Goal: Transaction & Acquisition: Book appointment/travel/reservation

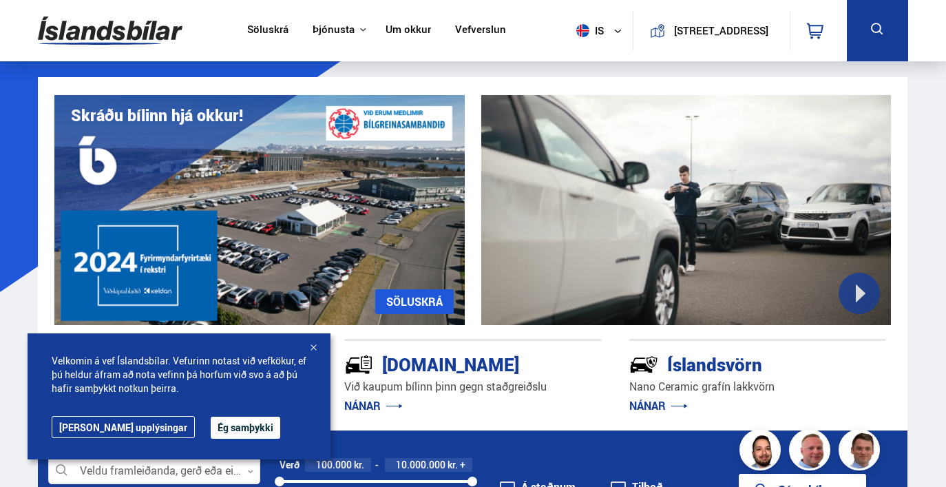
click at [211, 425] on button "Ég samþykki" at bounding box center [246, 427] width 70 height 22
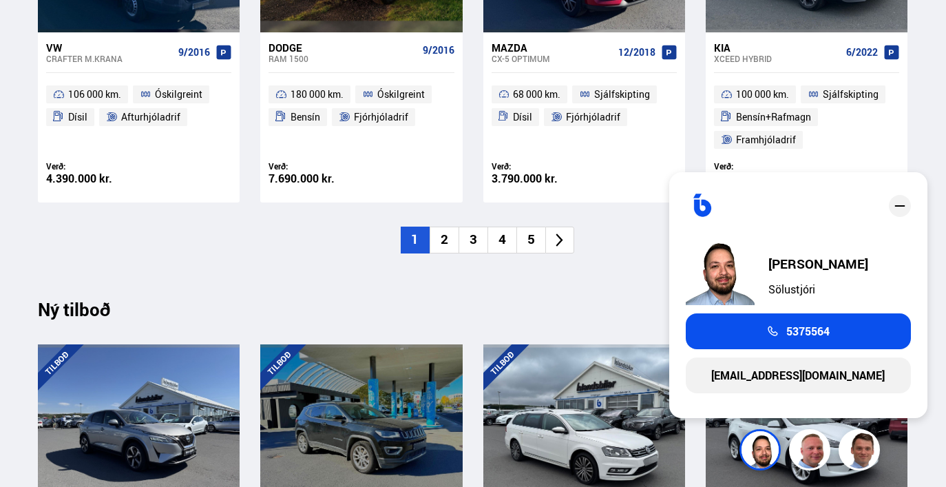
scroll to position [1144, 0]
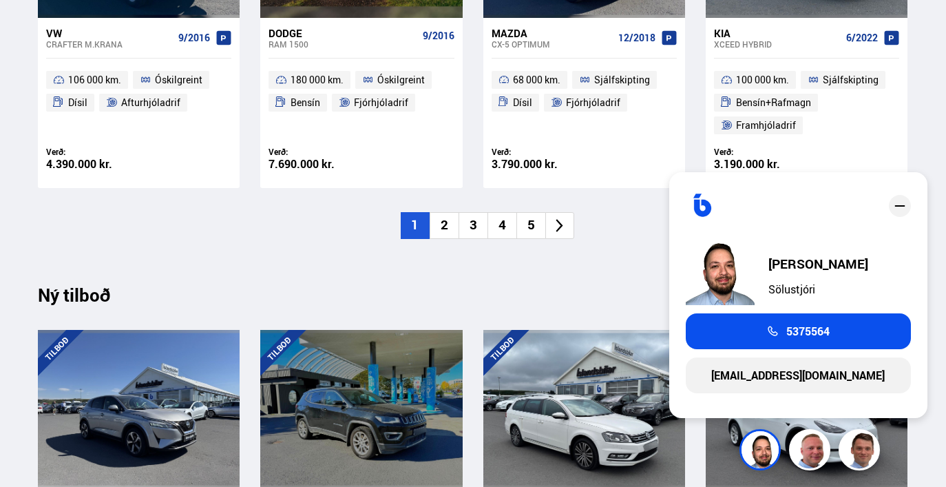
click at [288, 233] on ul "1 2 3 4 5" at bounding box center [472, 225] width 869 height 27
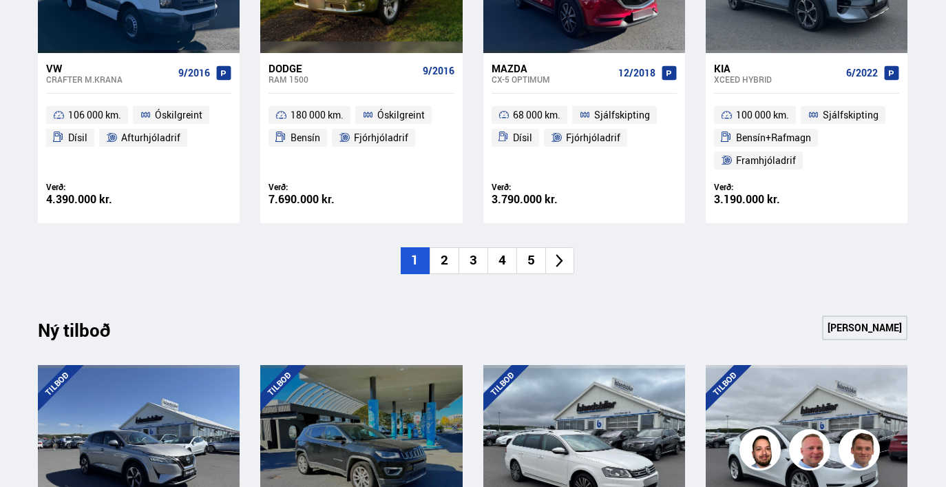
scroll to position [1138, 0]
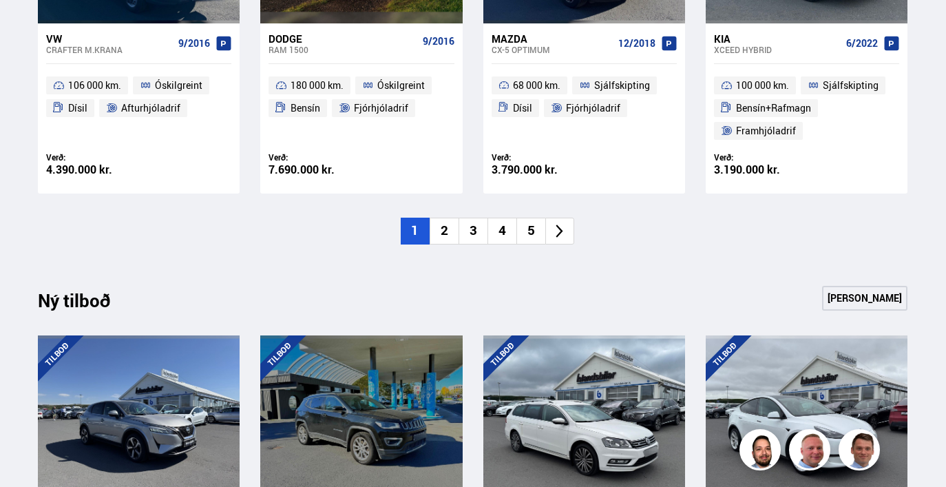
click at [436, 220] on li "2" at bounding box center [443, 230] width 29 height 27
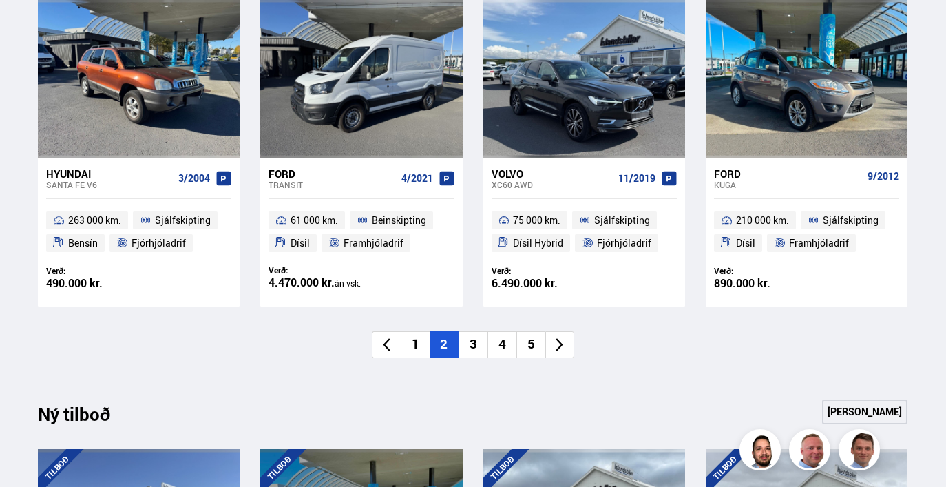
scroll to position [909, 0]
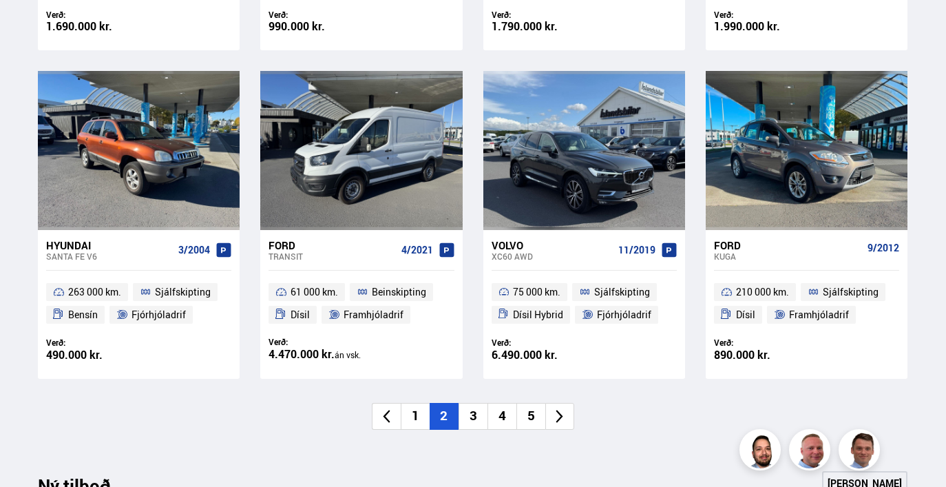
click at [477, 405] on li "3" at bounding box center [472, 416] width 29 height 27
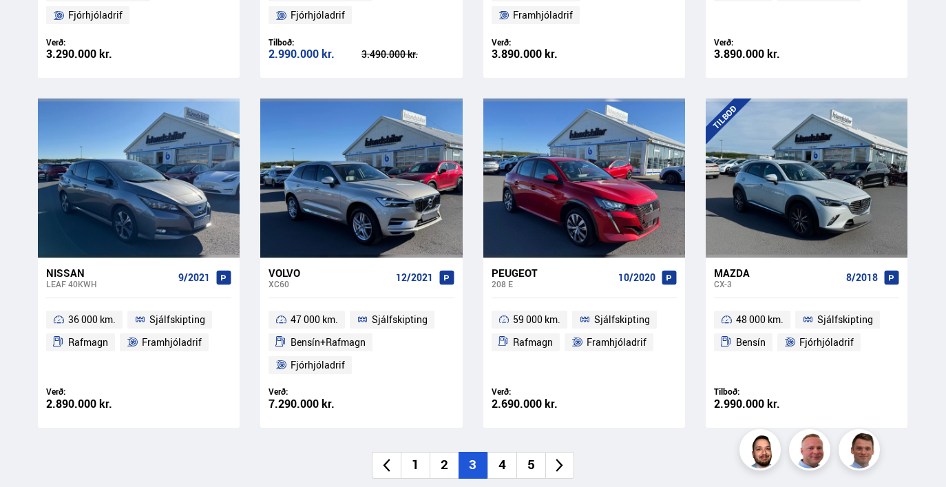
scroll to position [1082, 0]
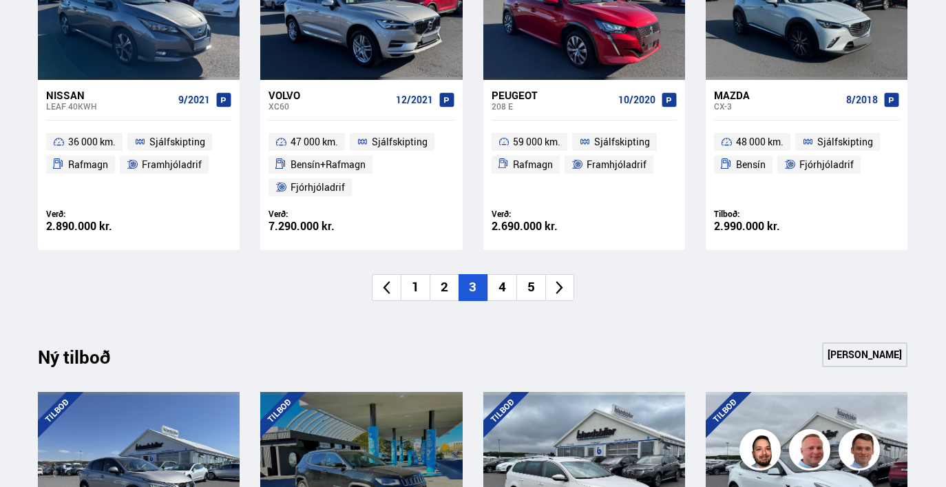
click at [511, 286] on li "4" at bounding box center [501, 287] width 29 height 27
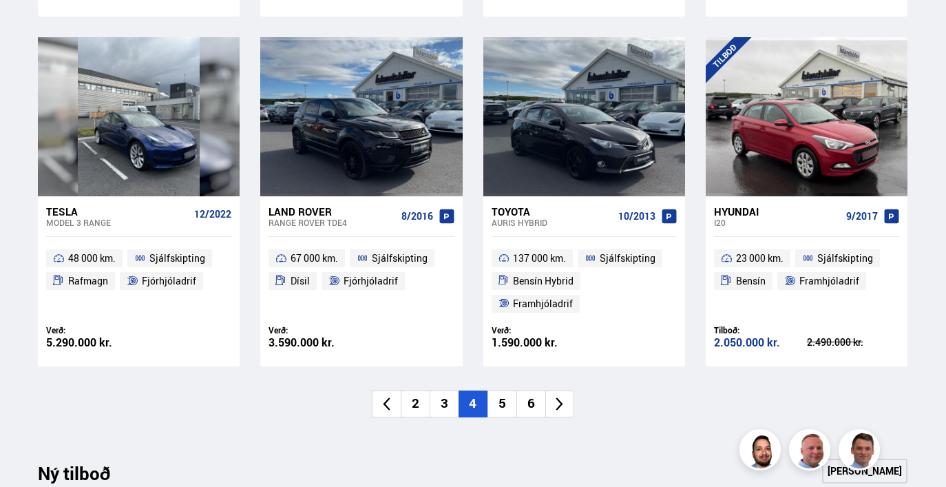
scroll to position [1006, 0]
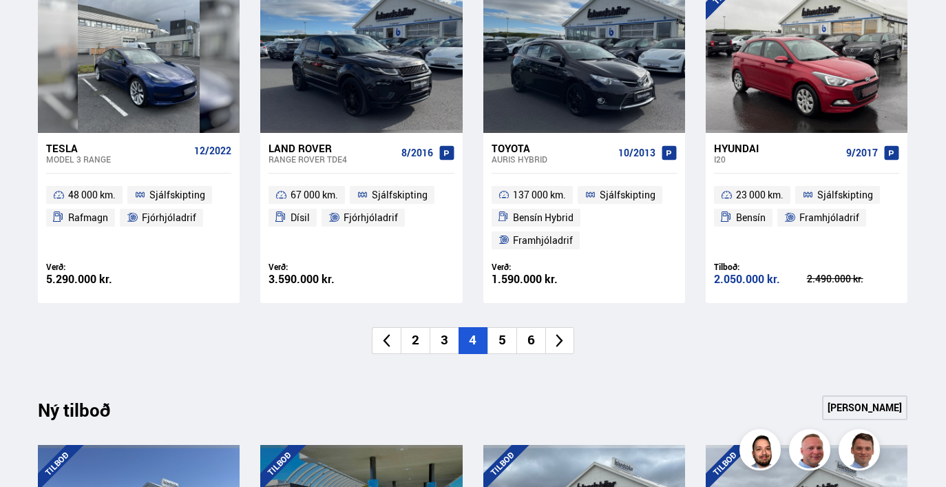
click at [502, 337] on li "5" at bounding box center [501, 340] width 29 height 27
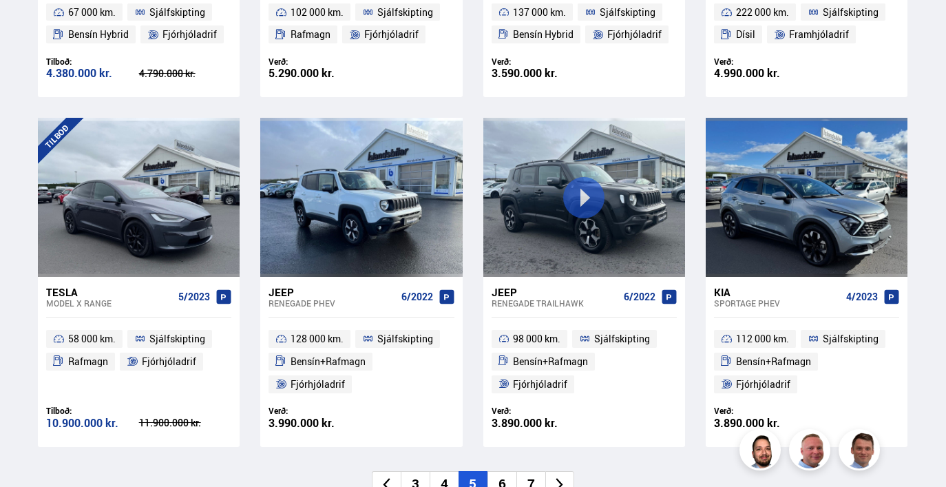
scroll to position [867, 0]
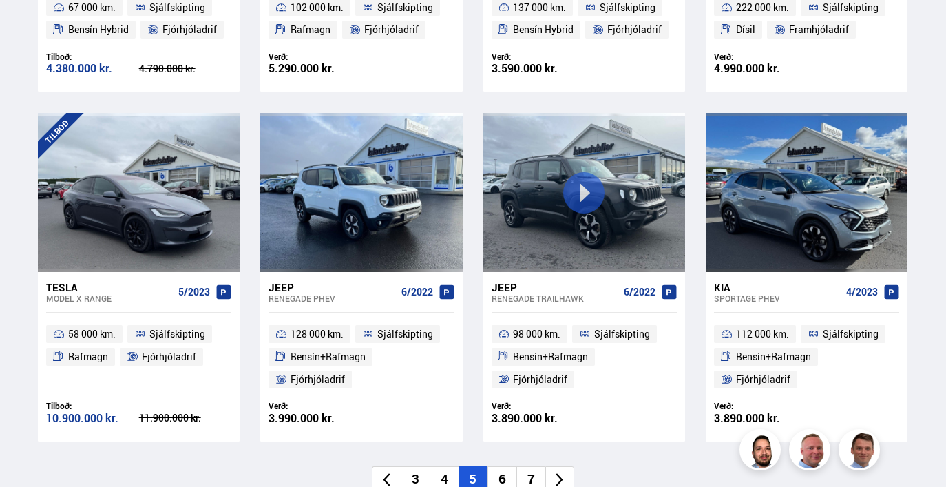
click at [506, 475] on li "6" at bounding box center [501, 479] width 29 height 27
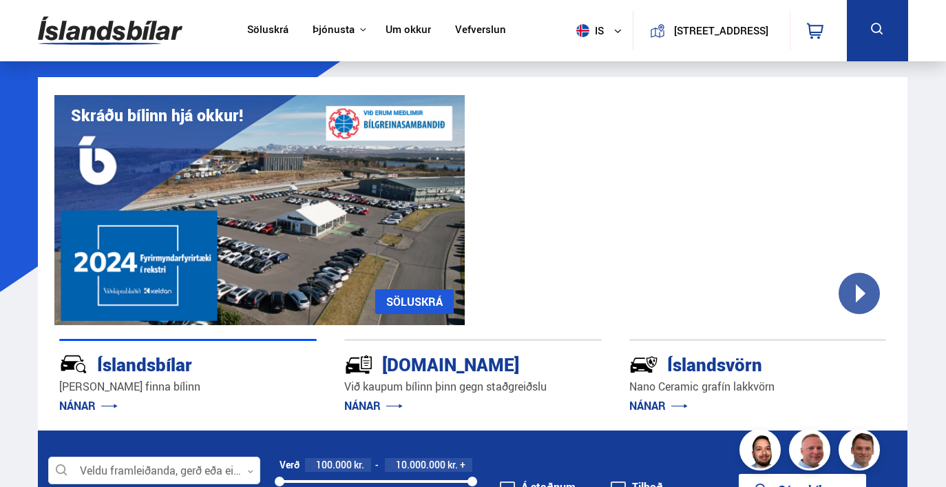
scroll to position [0, 0]
click at [109, 29] on img at bounding box center [110, 30] width 145 height 45
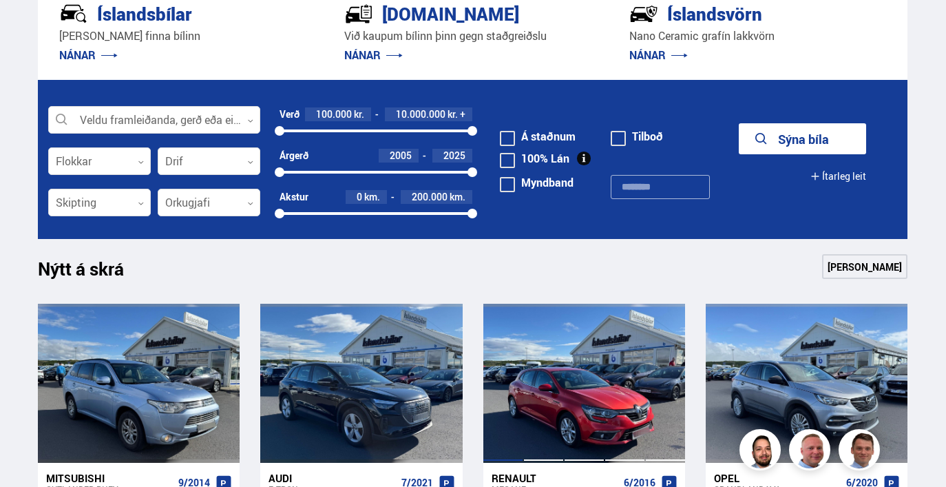
scroll to position [314, 0]
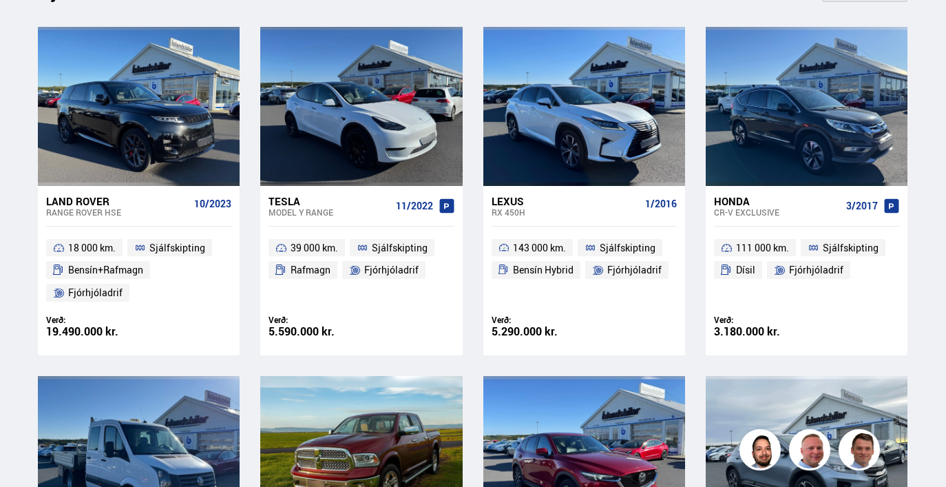
scroll to position [994, 0]
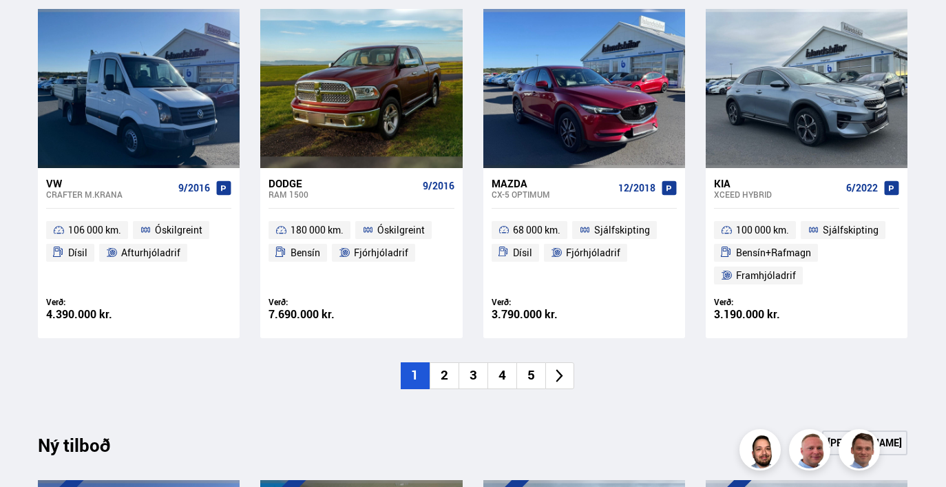
click at [504, 177] on div "Mazda" at bounding box center [551, 183] width 121 height 12
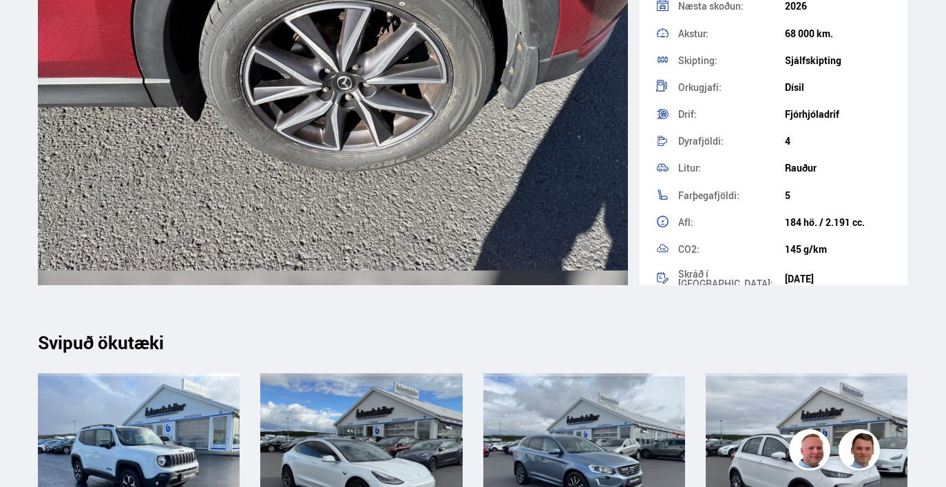
scroll to position [14349, 0]
